Goal: Book appointment/travel/reservation

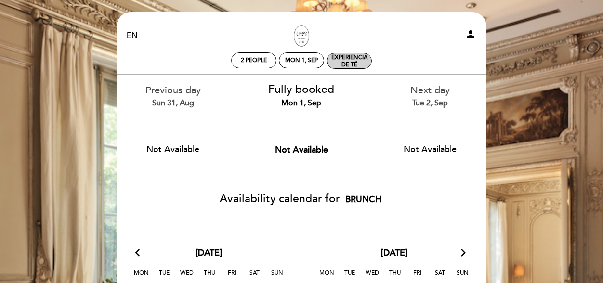
click at [346, 60] on div "Experiencia de Té" at bounding box center [349, 61] width 44 height 14
select select "? undefined:undefined ?"
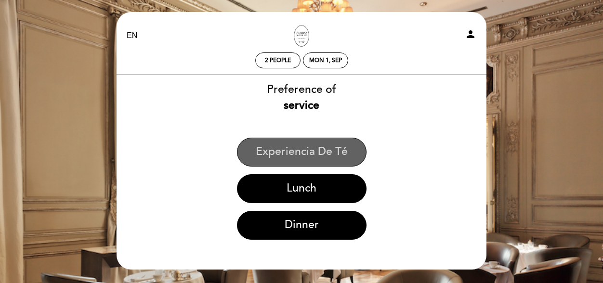
click at [311, 153] on button "Experiencia de Té" at bounding box center [302, 152] width 130 height 29
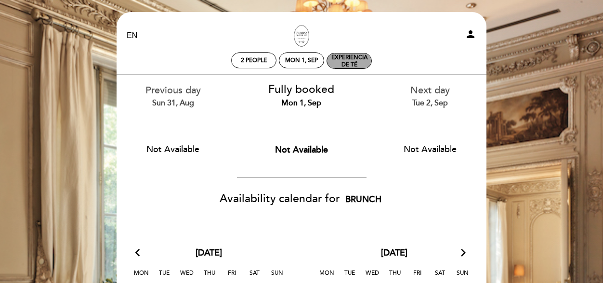
click at [355, 58] on div "Experiencia de Té" at bounding box center [349, 61] width 44 height 14
select select "? undefined:undefined ?"
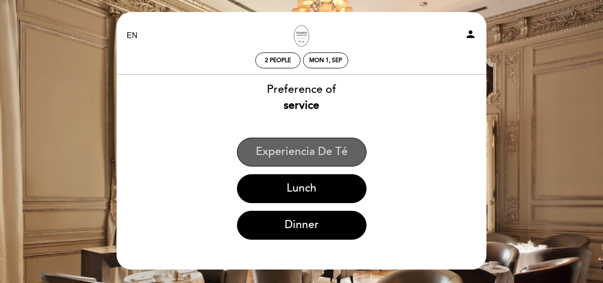
click at [343, 147] on button "Experiencia de Té" at bounding box center [302, 152] width 130 height 29
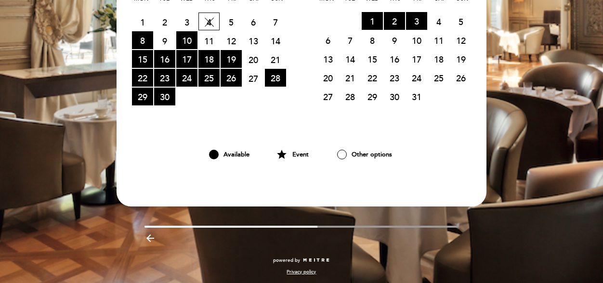
scroll to position [277, 0]
